Goal: Information Seeking & Learning: Learn about a topic

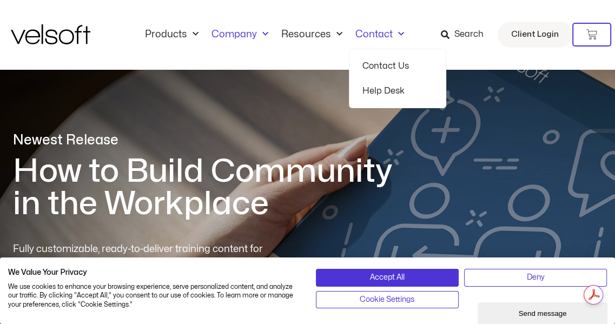
click at [246, 37] on link "Company" at bounding box center [240, 35] width 70 height 12
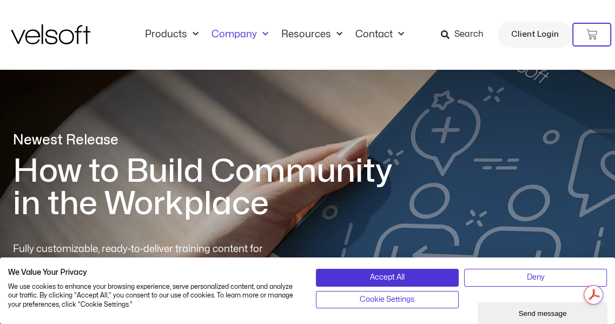
click at [246, 33] on link "Company" at bounding box center [240, 35] width 70 height 12
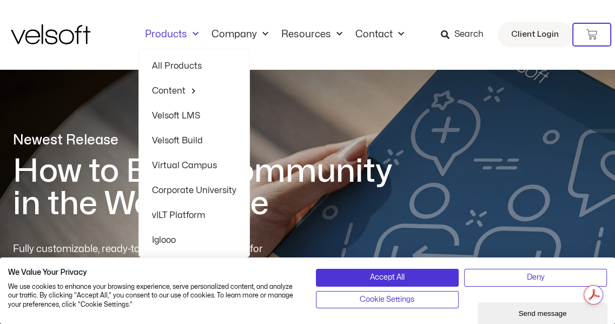
click at [163, 35] on link "Products" at bounding box center [172, 35] width 67 height 12
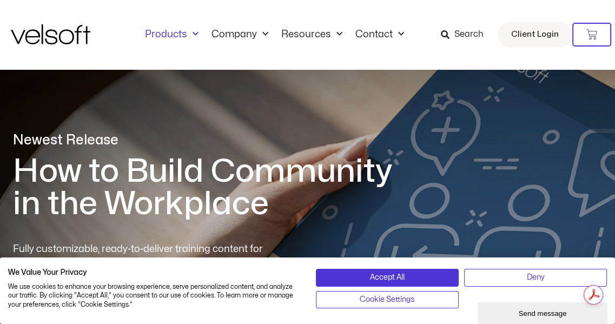
click at [163, 35] on link "Products" at bounding box center [172, 35] width 67 height 12
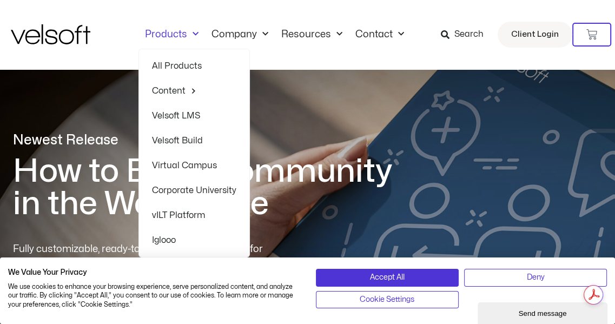
click at [183, 140] on link "Velsoft Build" at bounding box center [194, 140] width 84 height 25
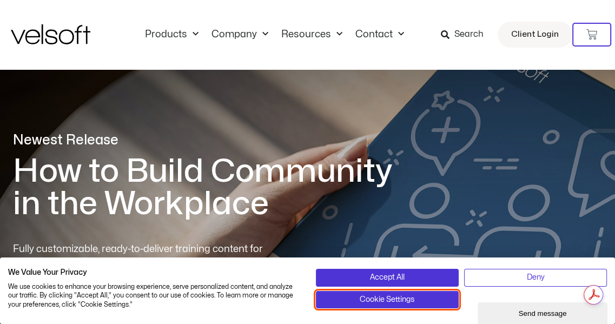
click at [396, 297] on span "Cookie Settings" at bounding box center [387, 300] width 55 height 12
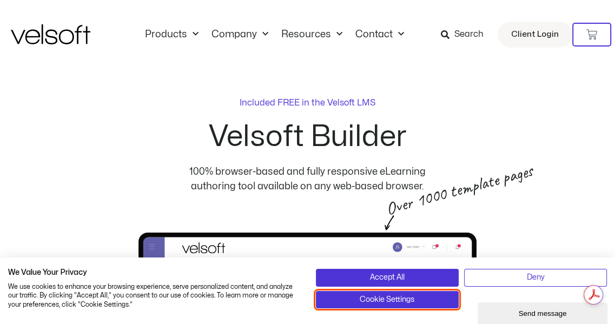
click at [398, 299] on span "Cookie Settings" at bounding box center [387, 300] width 55 height 12
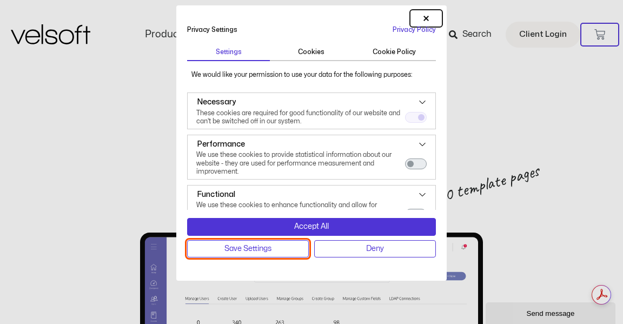
click at [294, 249] on button "Save Settings" at bounding box center [248, 248] width 122 height 17
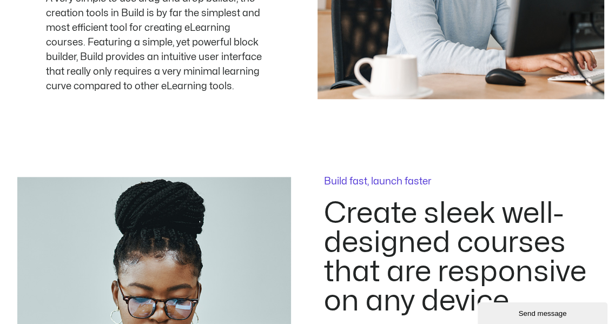
scroll to position [974, 0]
